Goal: Task Accomplishment & Management: Use online tool/utility

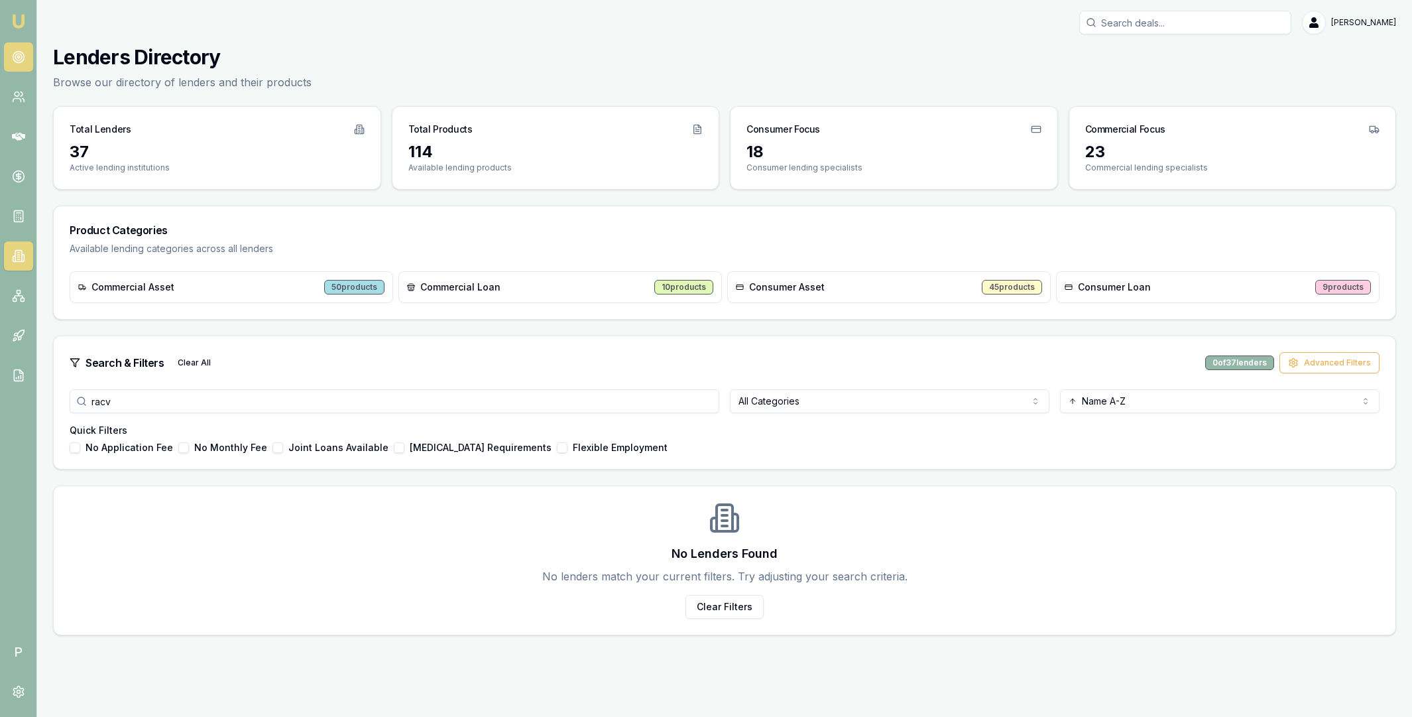
click at [23, 58] on circle at bounding box center [18, 57] width 11 height 11
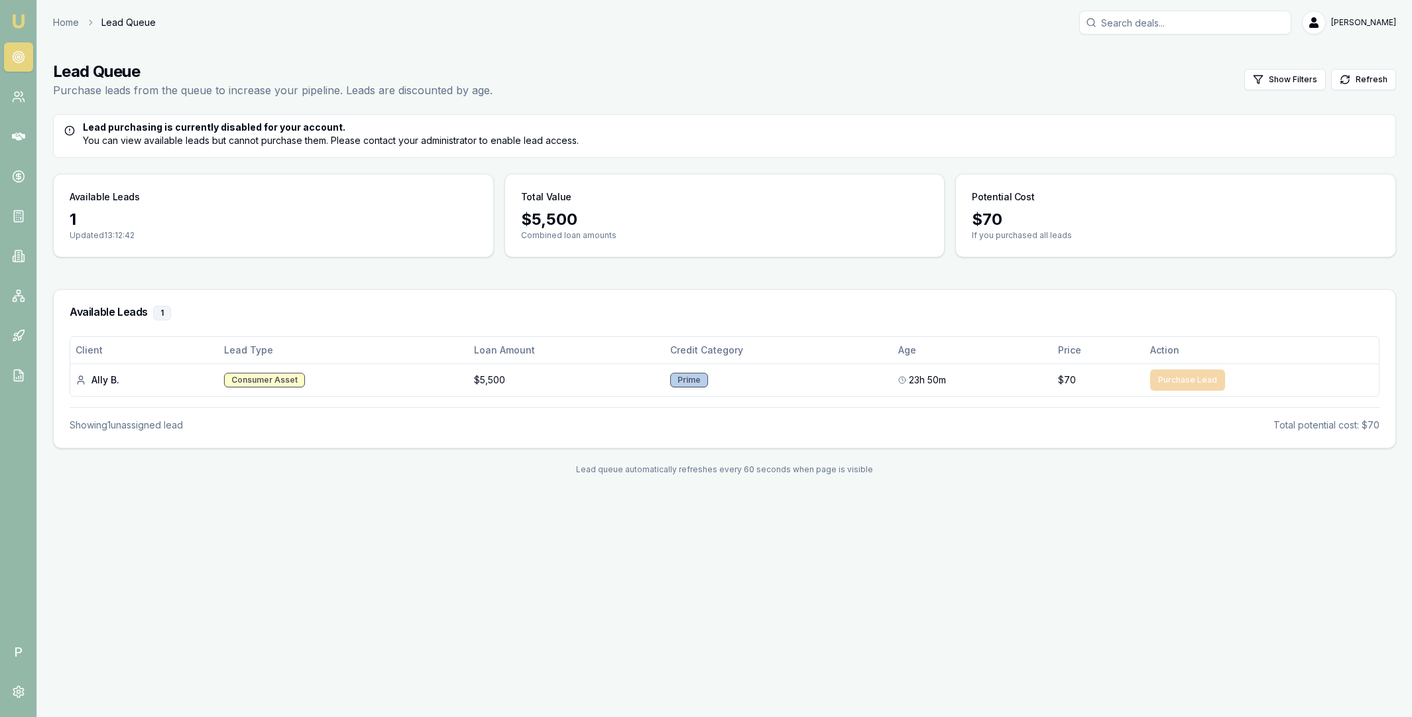
click at [1156, 30] on input "Search deals" at bounding box center [1185, 23] width 212 height 24
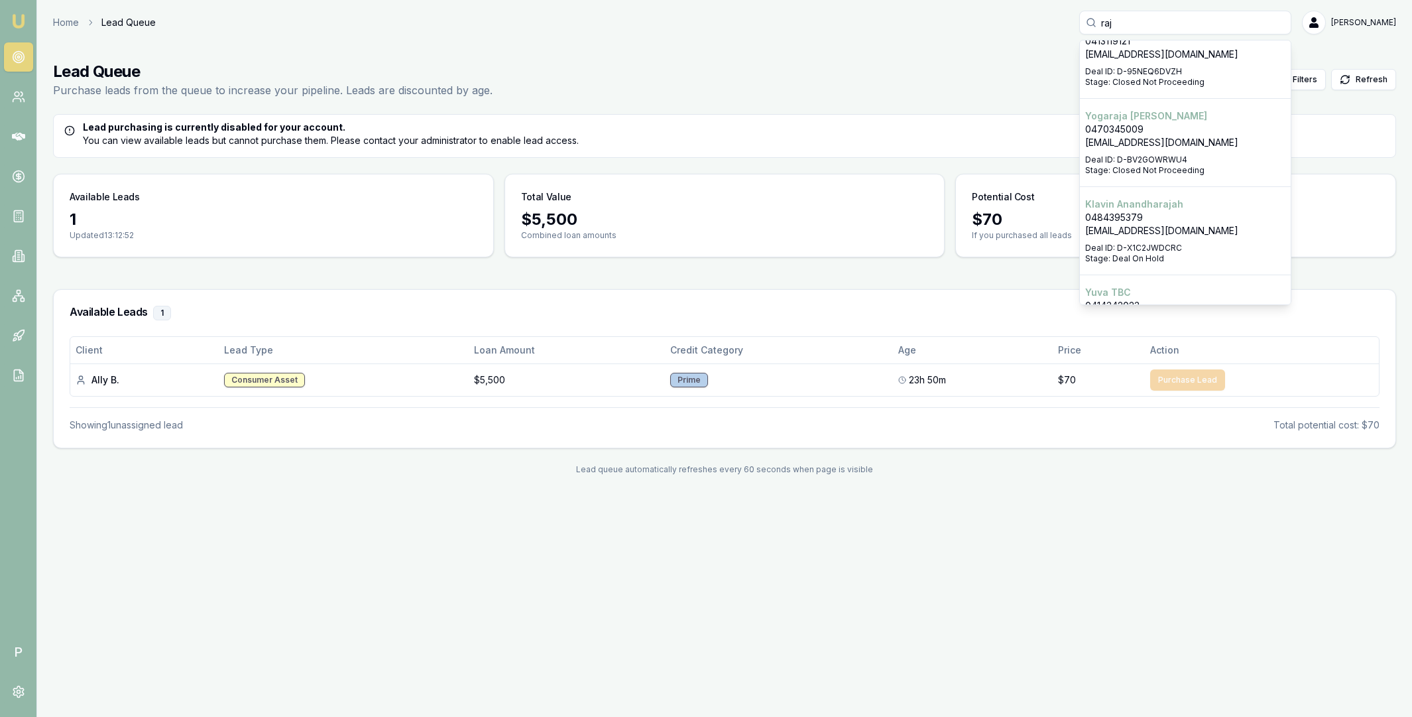
scroll to position [664, 0]
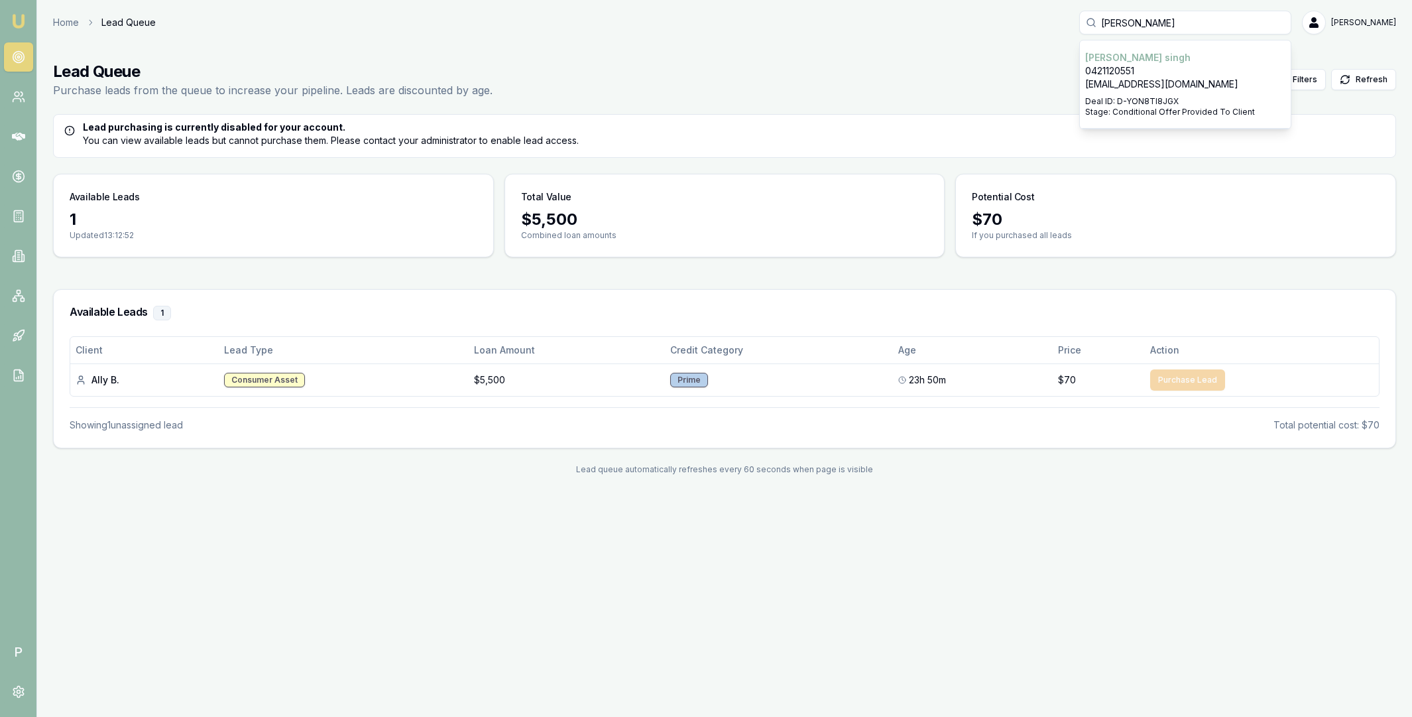
type input "[PERSON_NAME]"
click at [1149, 74] on p "0421120551" at bounding box center [1185, 70] width 200 height 13
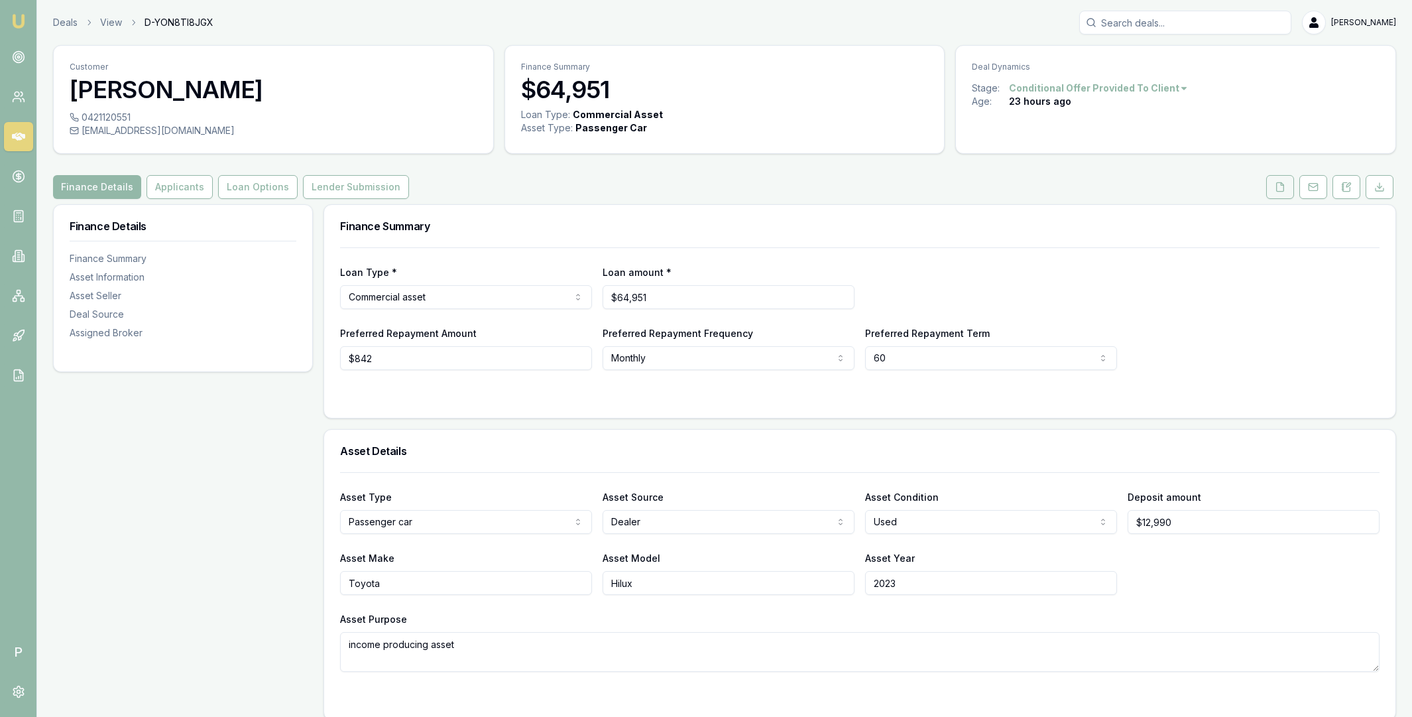
click at [1283, 187] on icon at bounding box center [1280, 186] width 7 height 9
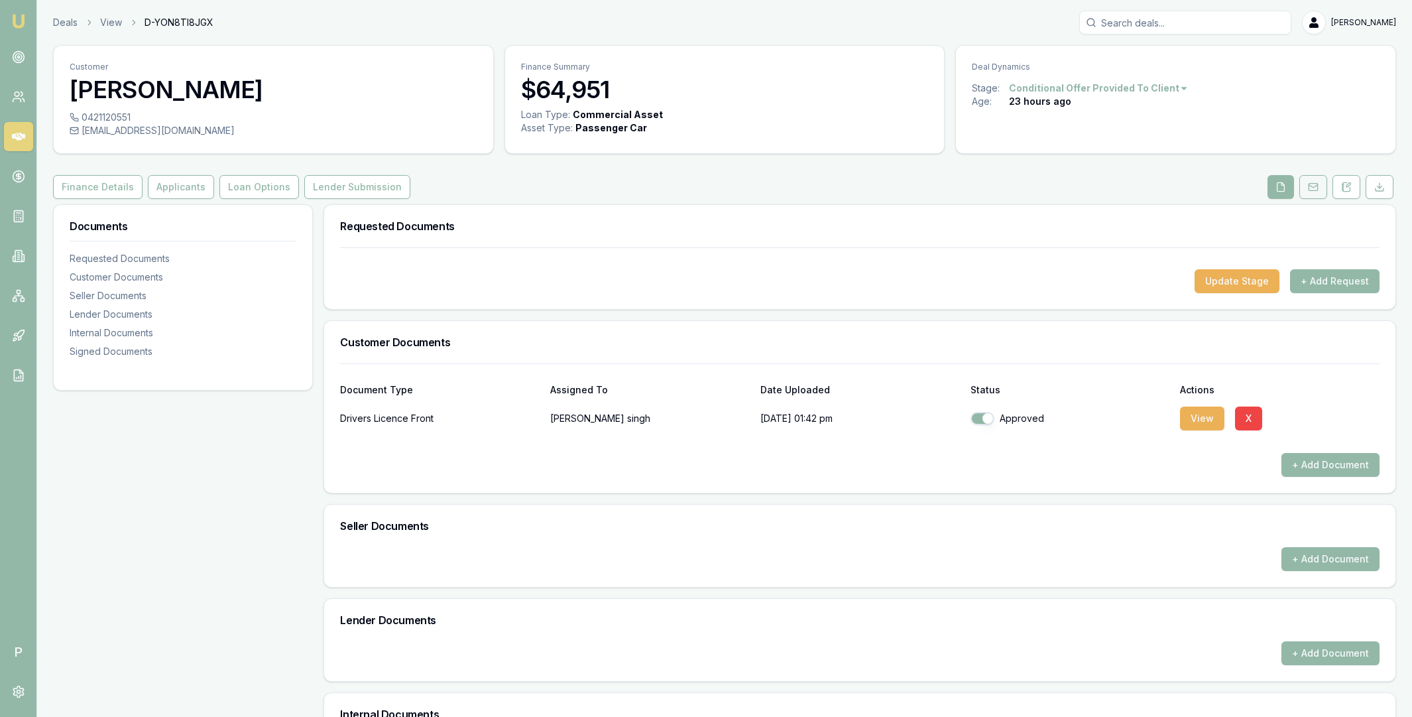
click at [1313, 190] on rect at bounding box center [1313, 187] width 9 height 7
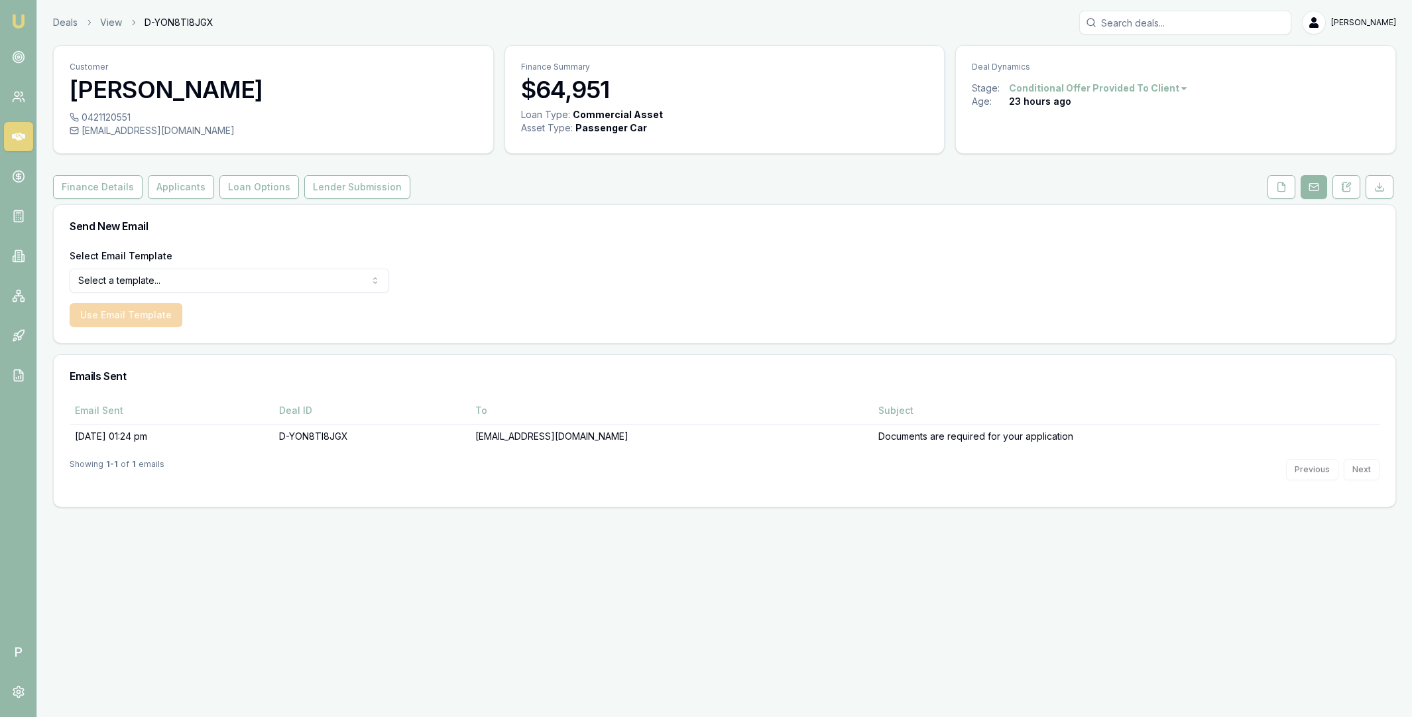
click at [147, 280] on html "Emu Broker P Deals View D-YON8TI8JGX [PERSON_NAME] Toggle Menu Customer [PERSON…" at bounding box center [706, 358] width 1412 height 717
click at [145, 314] on button "Use Email Template" at bounding box center [126, 315] width 113 height 24
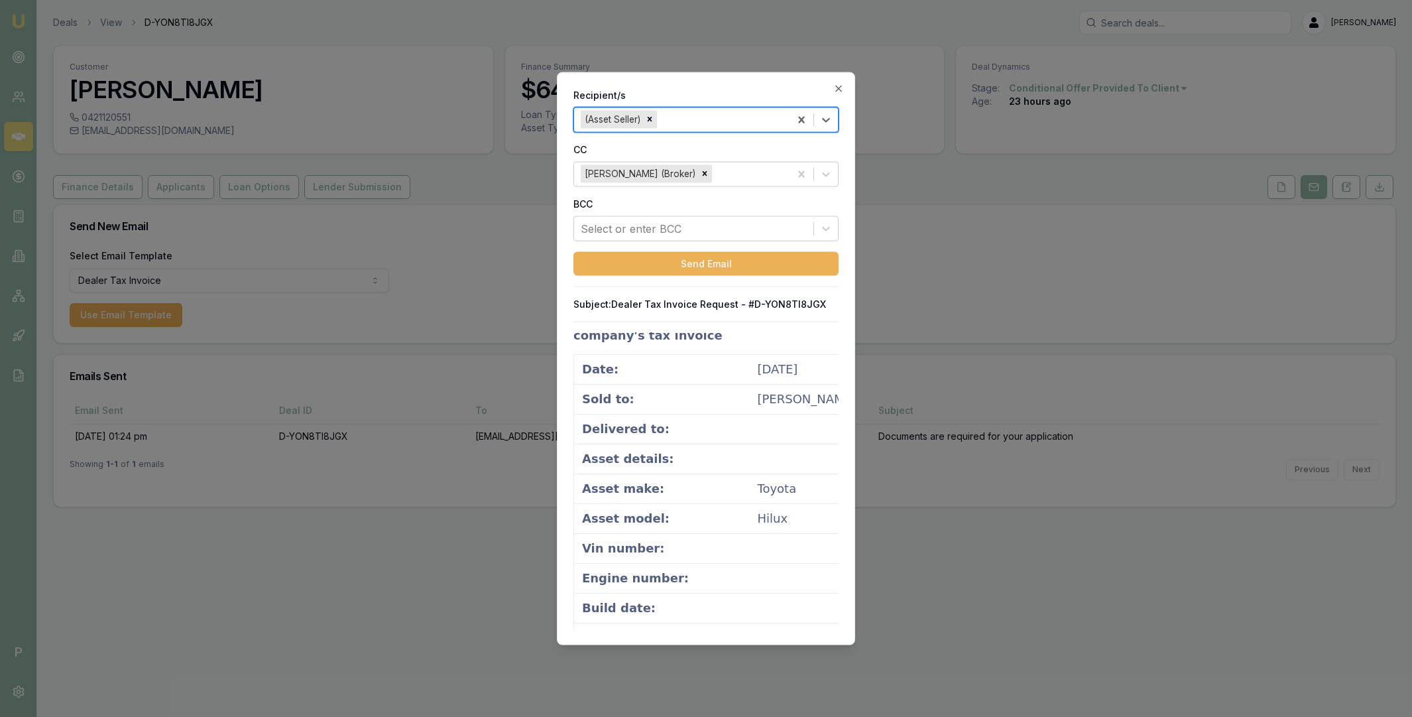
scroll to position [840, 0]
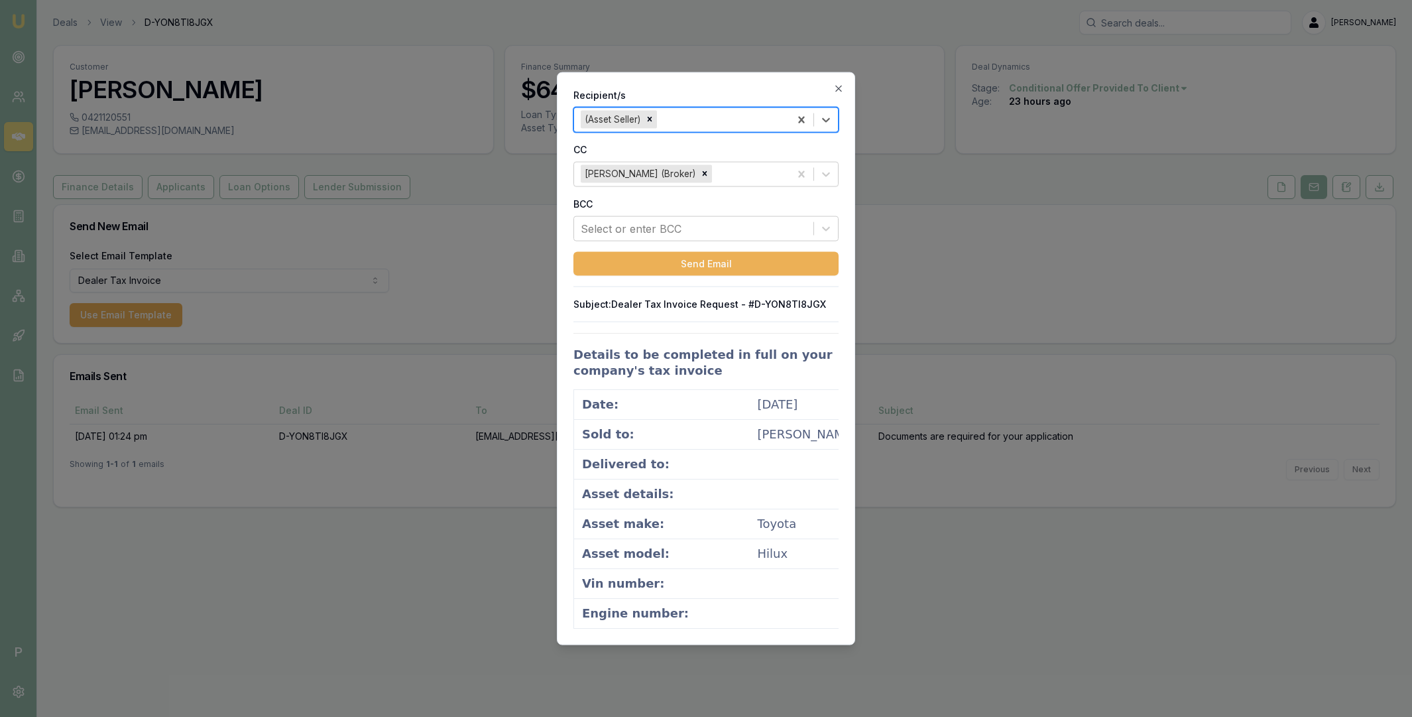
click at [484, 195] on div at bounding box center [706, 358] width 1412 height 717
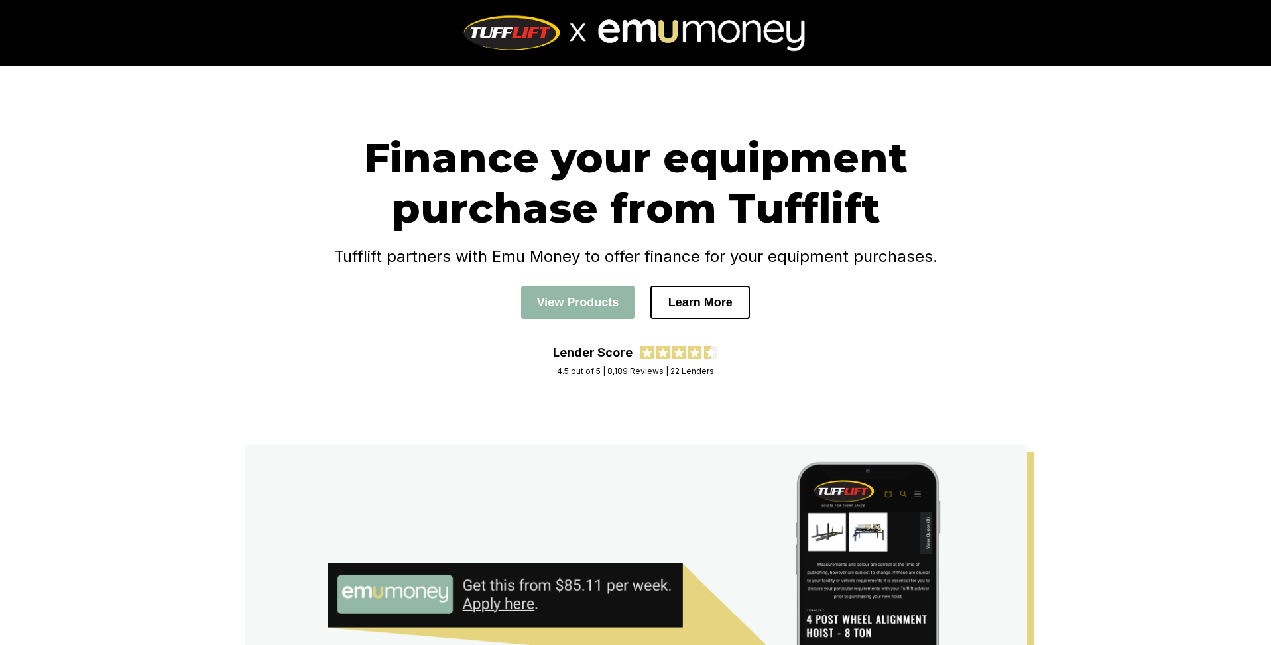
click at [414, 294] on div "Finance your equipment purchase from Tufflift Tufflift partners with Emu Money …" at bounding box center [636, 239] width 743 height 213
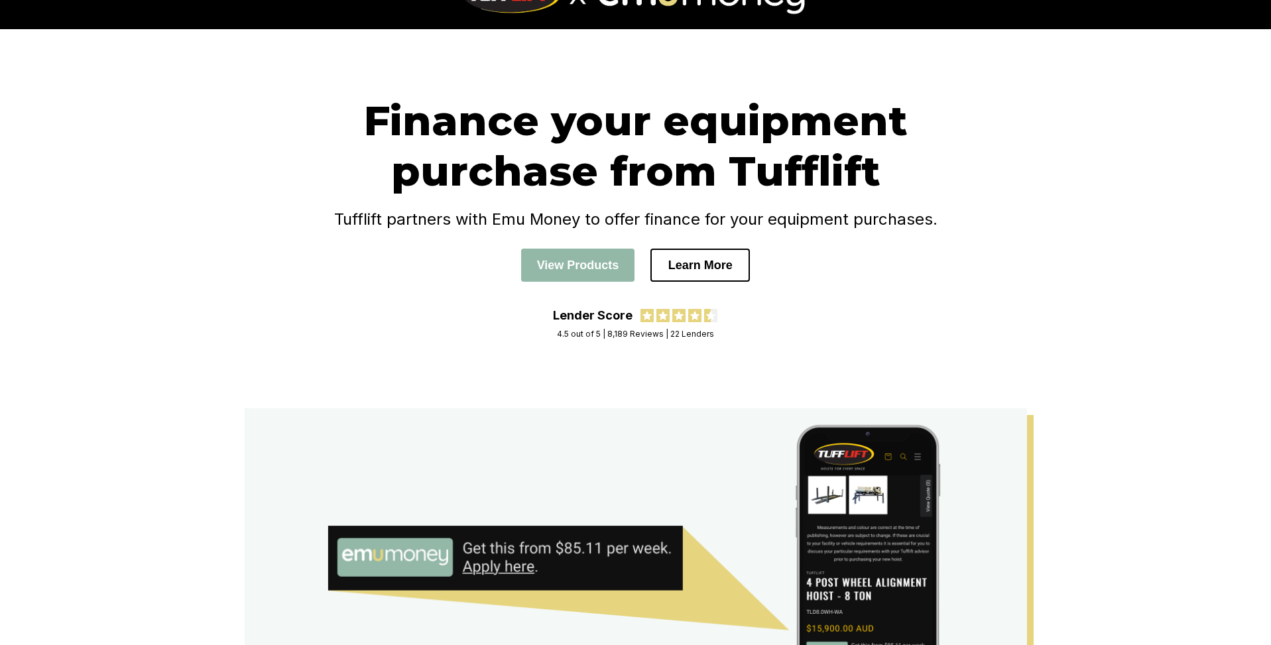
scroll to position [3, 0]
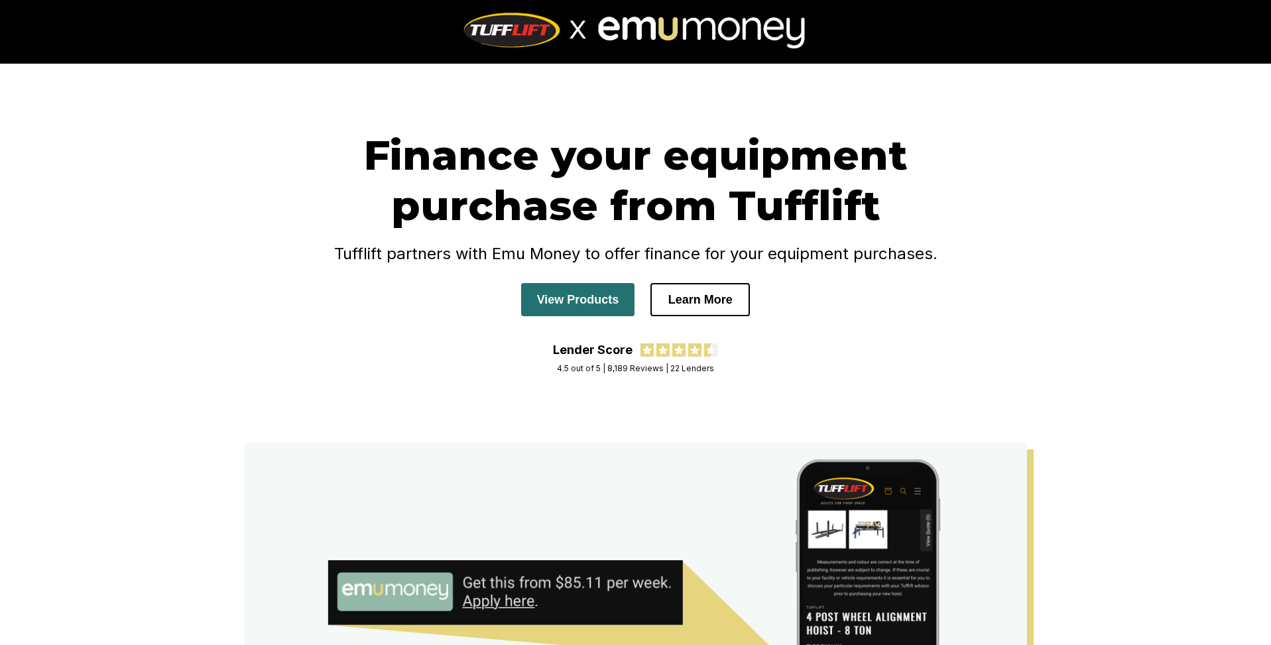
drag, startPoint x: 475, startPoint y: 326, endPoint x: 573, endPoint y: 296, distance: 101.9
click at [475, 326] on div "Finance your equipment purchase from Tufflift Tufflift partners with Emu Money …" at bounding box center [636, 236] width 743 height 213
click at [582, 303] on button "View Products" at bounding box center [578, 299] width 114 height 33
click at [719, 302] on button "Learn More" at bounding box center [699, 299] width 99 height 33
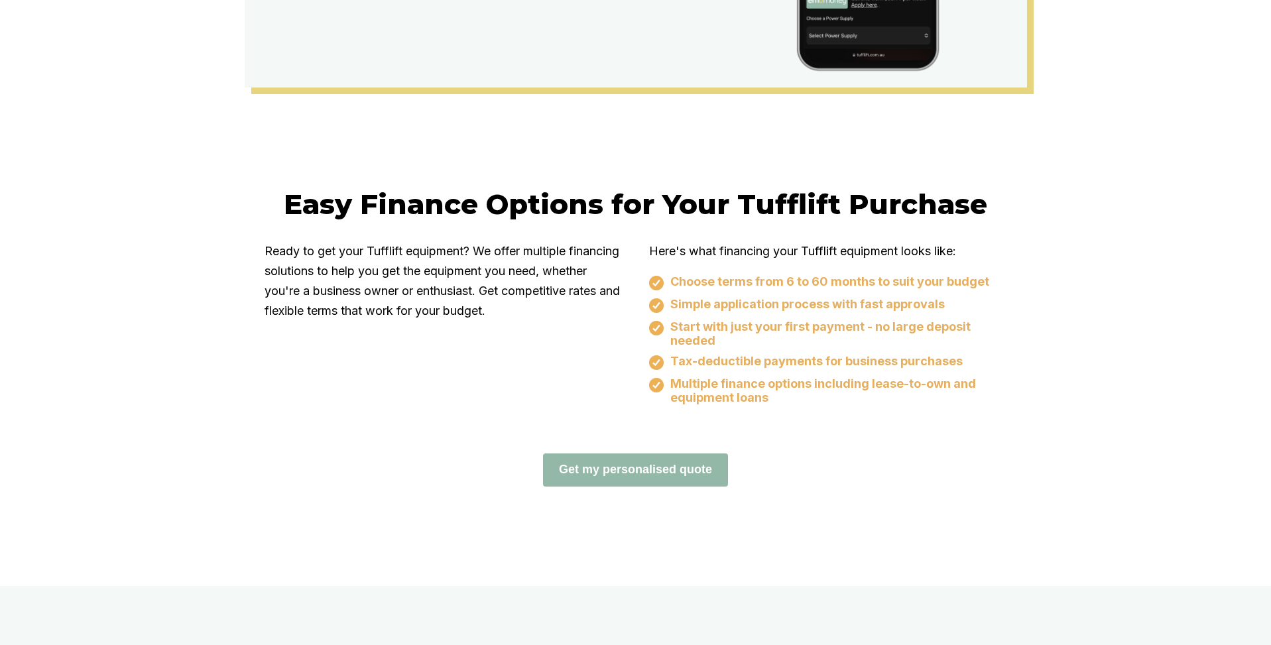
scroll to position [881, 0]
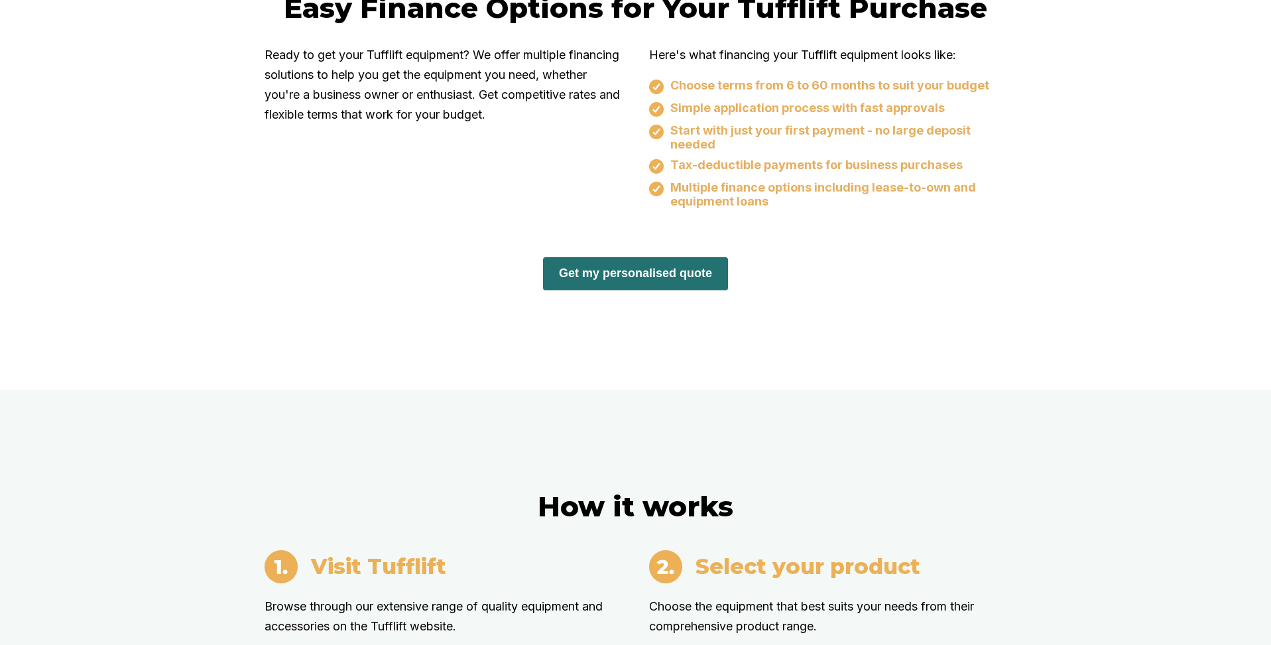
click at [613, 279] on button "Get my personalised quote" at bounding box center [635, 273] width 185 height 33
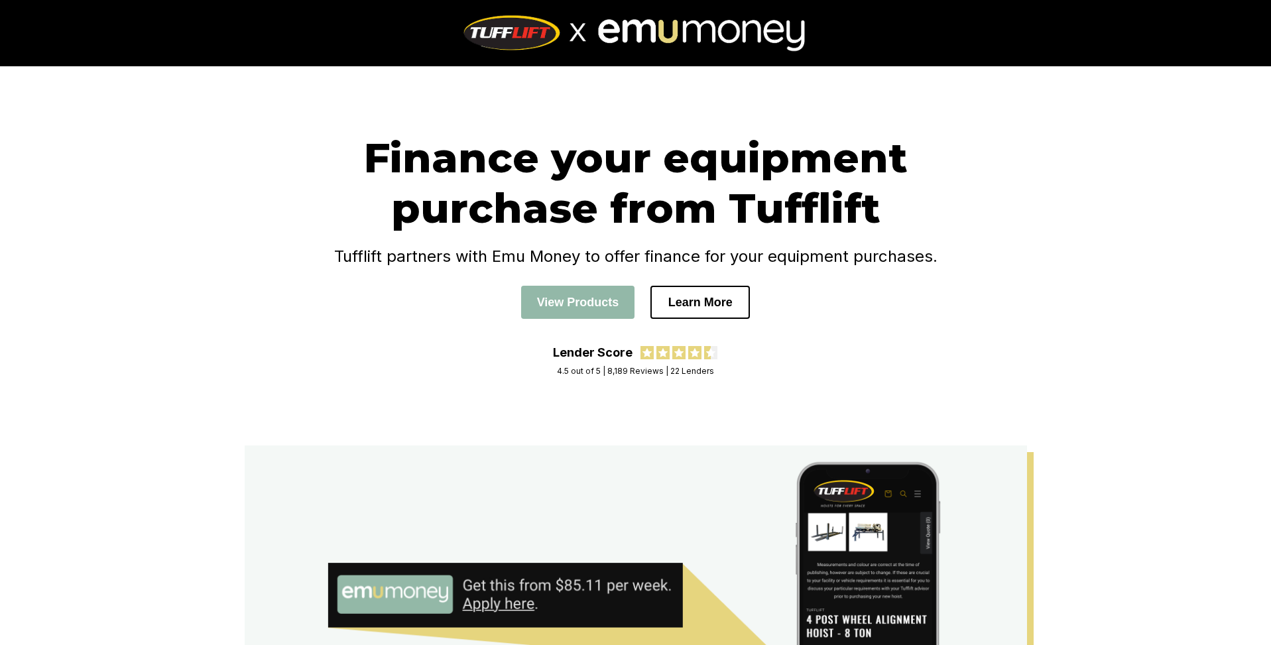
click at [998, 138] on h1 "Finance your equipment purchase from Tufflift" at bounding box center [636, 183] width 743 height 101
